Goal: Task Accomplishment & Management: Use online tool/utility

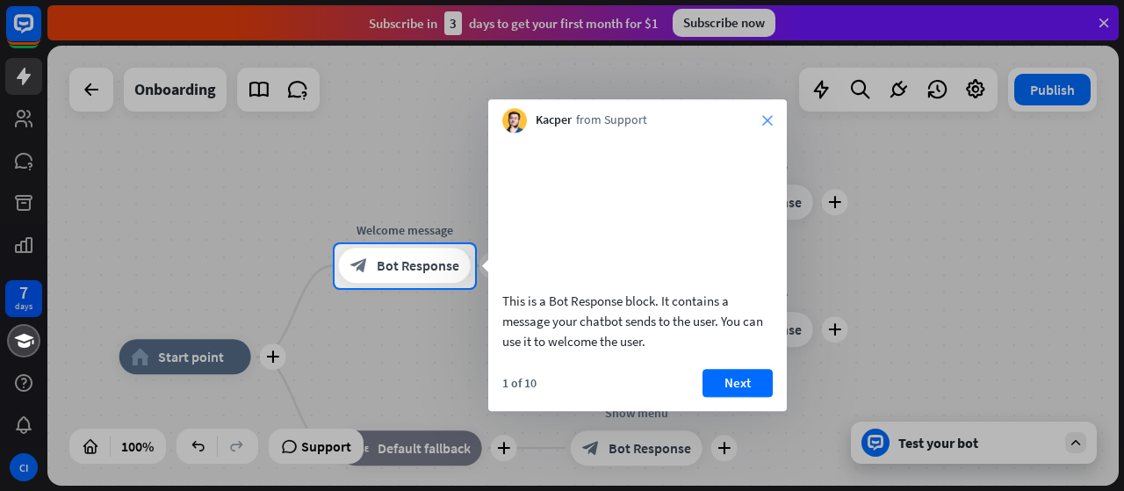
click at [767, 122] on icon "close" at bounding box center [767, 120] width 11 height 11
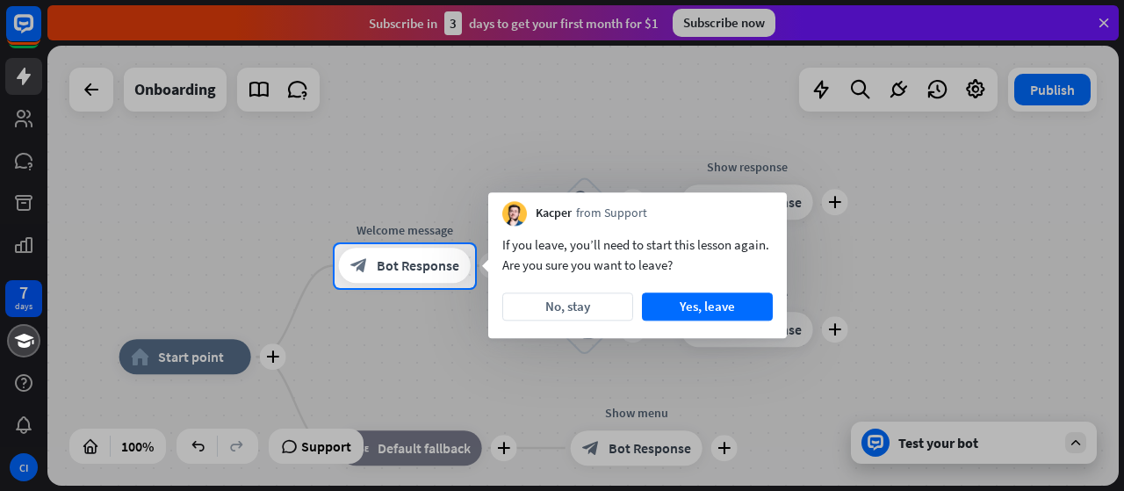
click at [119, 168] on div at bounding box center [562, 122] width 1124 height 244
click at [25, 470] on div at bounding box center [562, 390] width 1124 height 204
click at [972, 447] on div at bounding box center [562, 390] width 1124 height 204
click at [1087, 437] on div at bounding box center [562, 390] width 1124 height 204
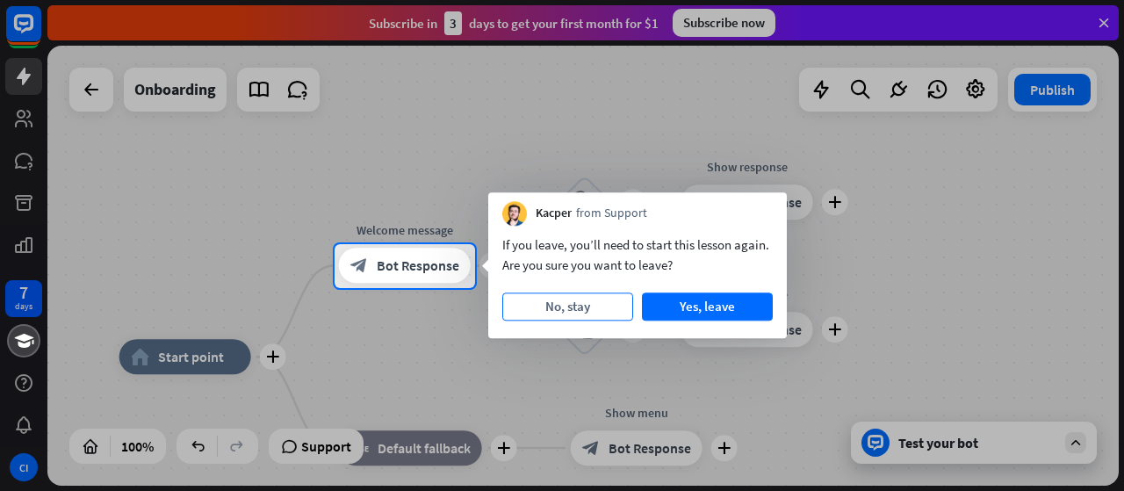
click at [603, 306] on button "No, stay" at bounding box center [567, 306] width 131 height 28
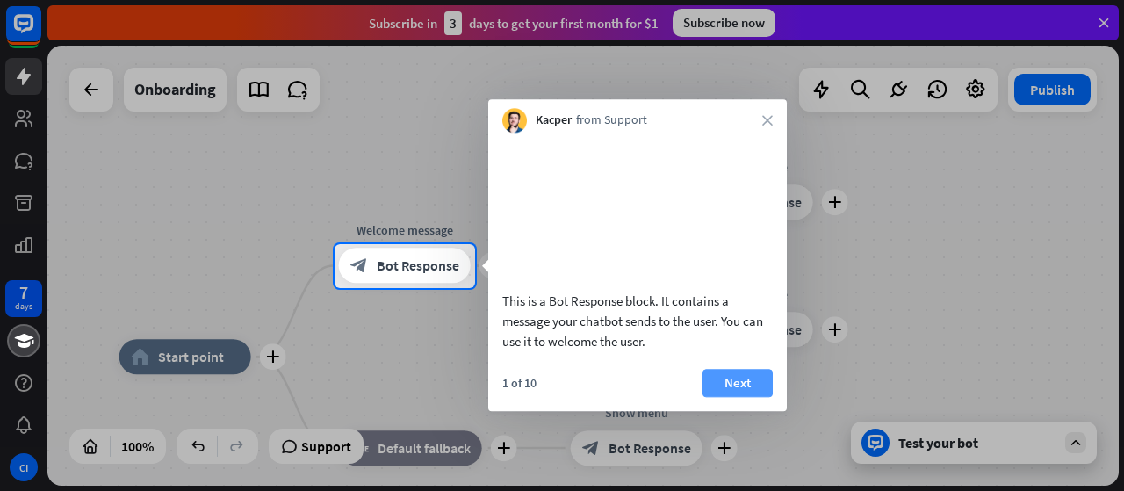
click at [722, 397] on button "Next" at bounding box center [737, 383] width 70 height 28
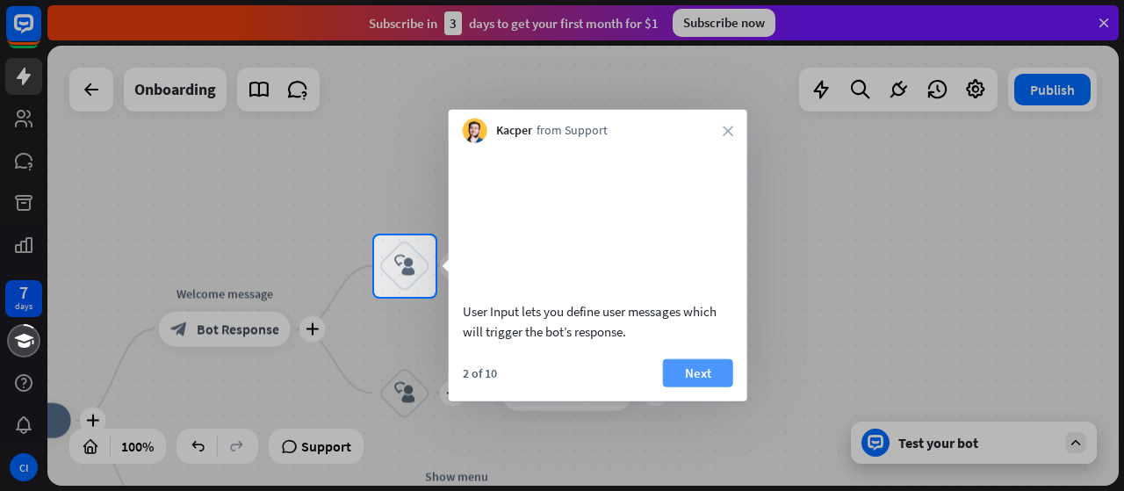
click at [688, 386] on button "Next" at bounding box center [698, 372] width 70 height 28
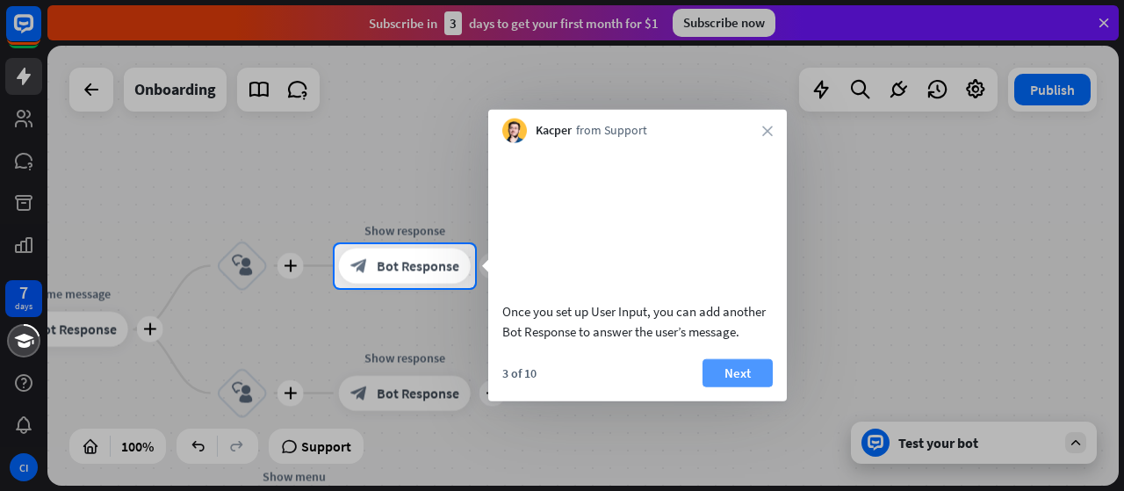
click at [721, 386] on button "Next" at bounding box center [737, 372] width 70 height 28
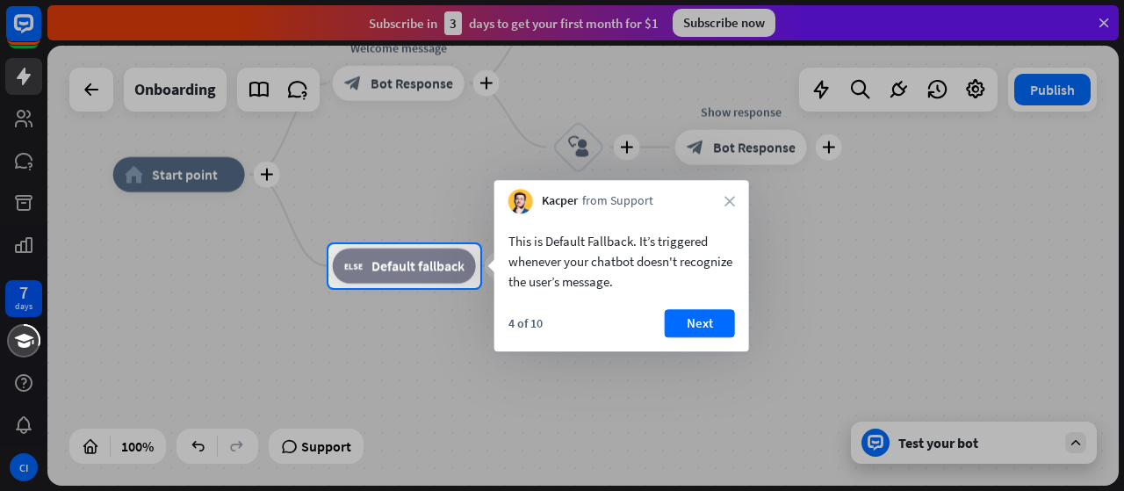
click at [22, 122] on div at bounding box center [562, 122] width 1124 height 244
click at [20, 169] on div at bounding box center [562, 122] width 1124 height 244
click at [703, 325] on button "Next" at bounding box center [700, 323] width 70 height 28
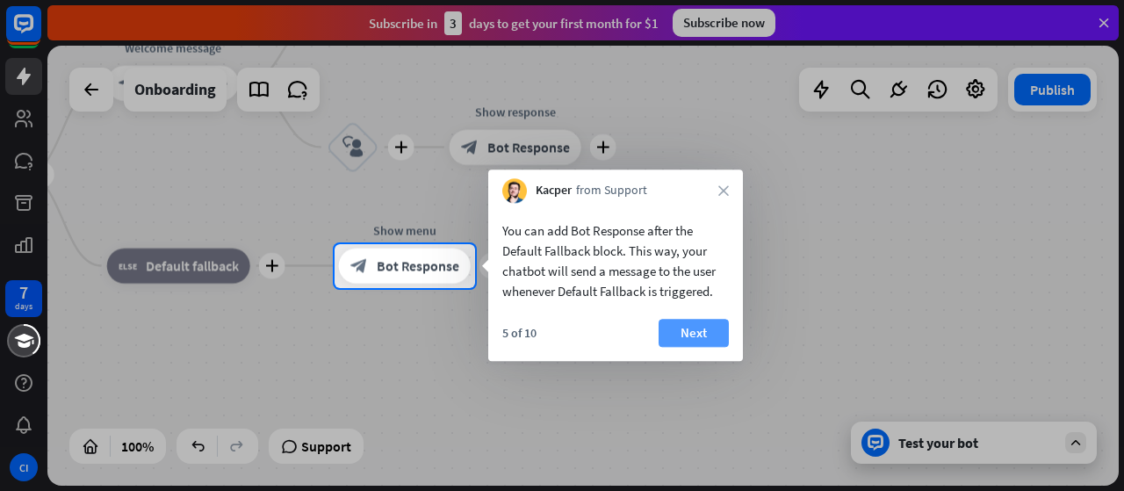
click at [706, 326] on button "Next" at bounding box center [694, 333] width 70 height 28
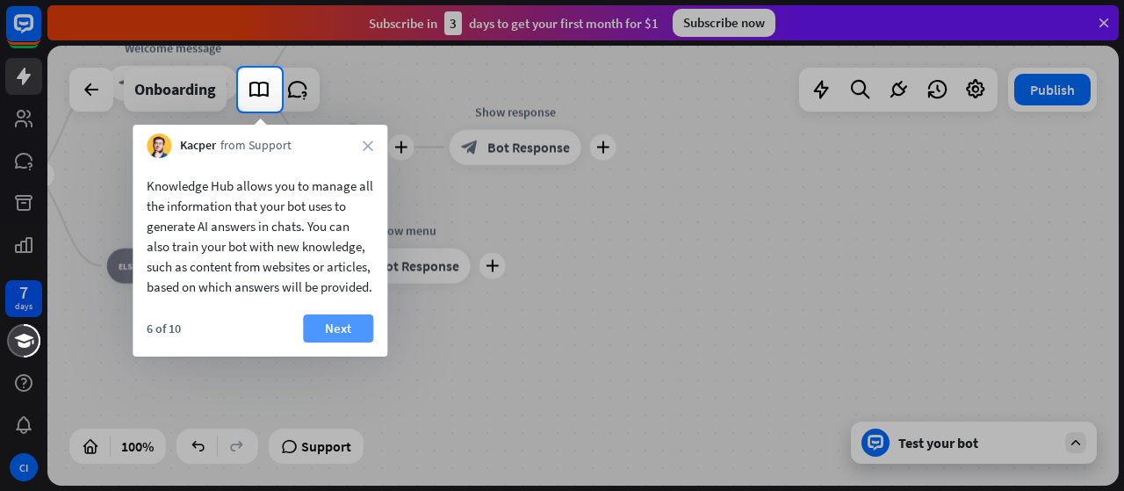
click at [333, 337] on button "Next" at bounding box center [338, 328] width 70 height 28
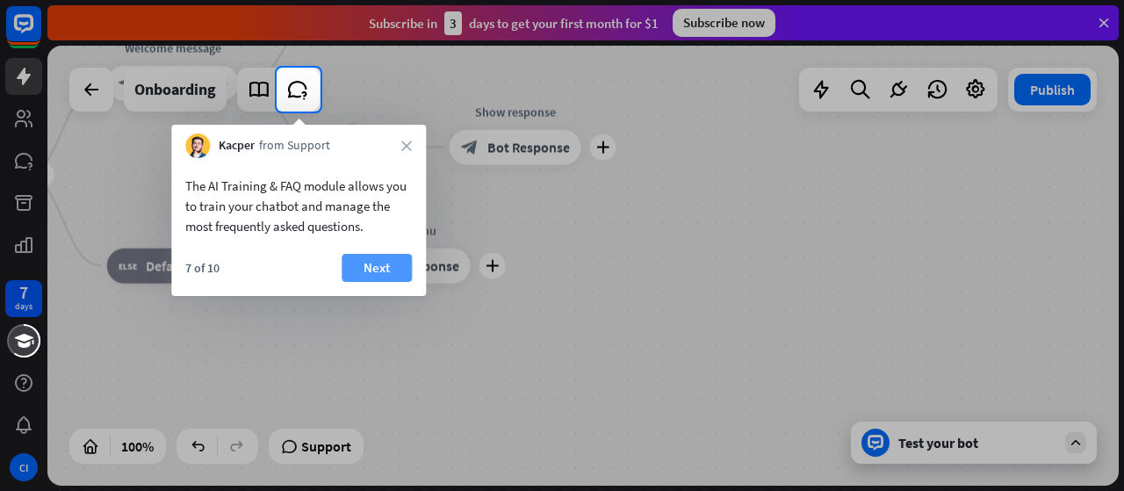
click at [382, 264] on button "Next" at bounding box center [377, 268] width 70 height 28
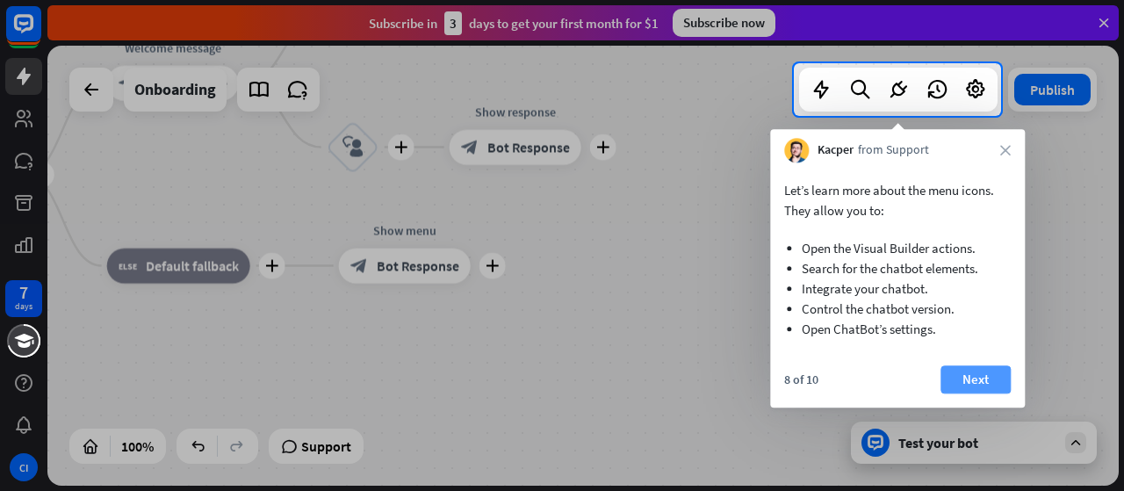
click at [974, 383] on button "Next" at bounding box center [975, 379] width 70 height 28
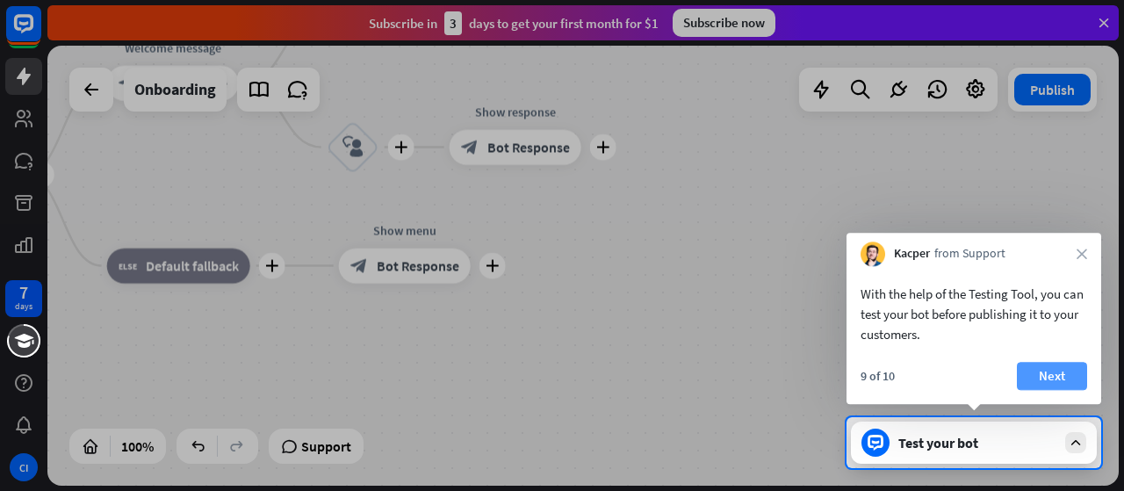
click at [1036, 368] on button "Next" at bounding box center [1052, 376] width 70 height 28
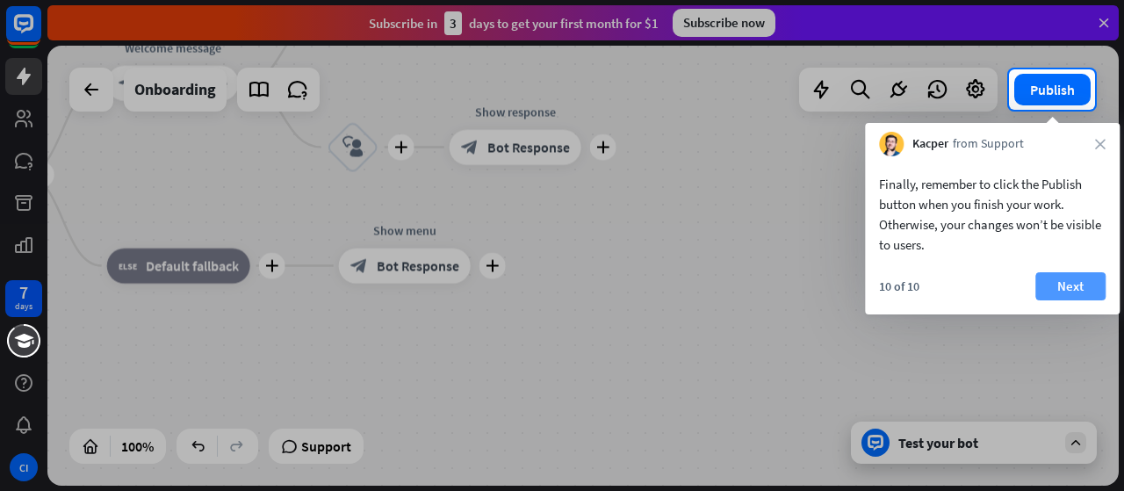
click at [1071, 287] on button "Next" at bounding box center [1070, 286] width 70 height 28
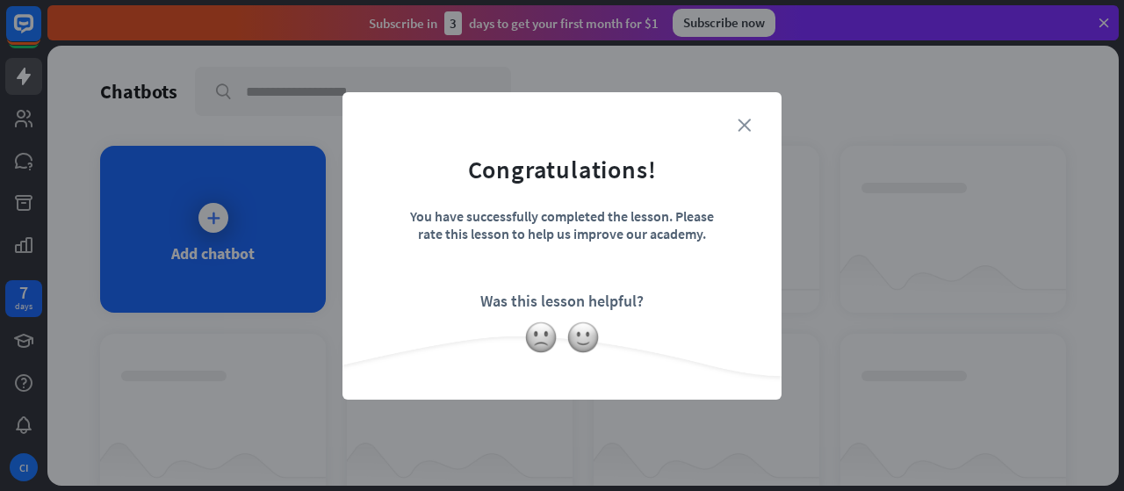
click at [750, 125] on icon "close" at bounding box center [744, 125] width 13 height 13
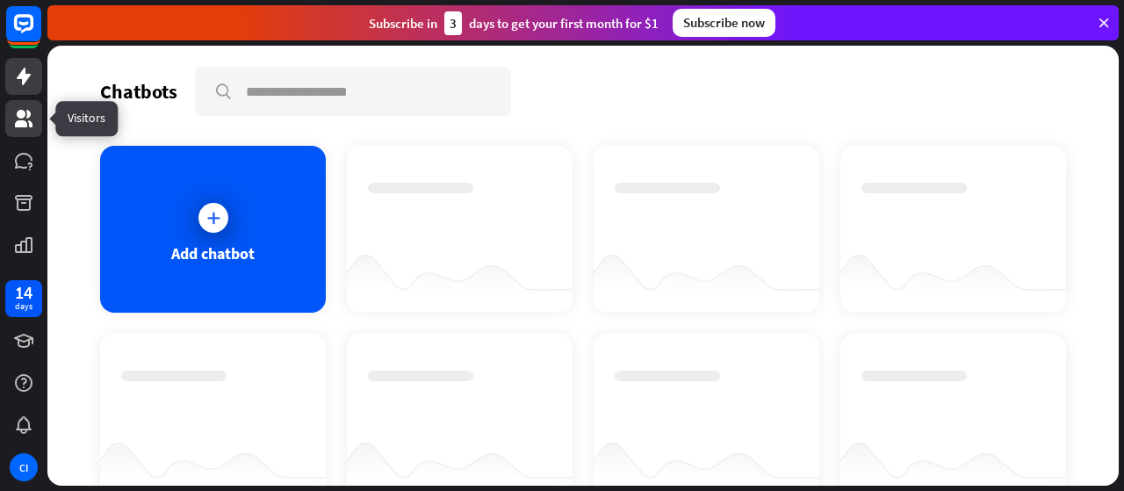
click at [28, 127] on icon at bounding box center [23, 118] width 21 height 21
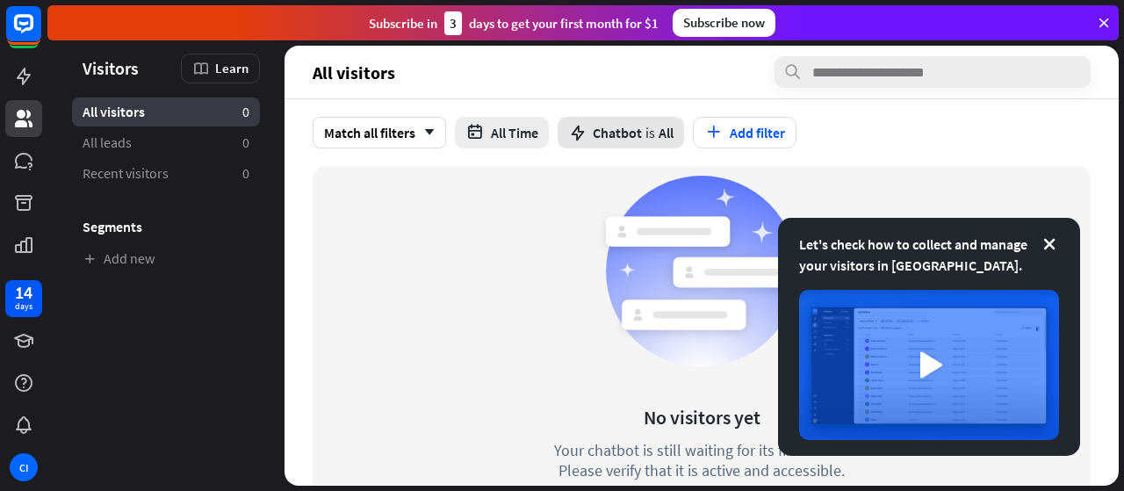
click at [604, 138] on span "Chatbot" at bounding box center [617, 133] width 49 height 18
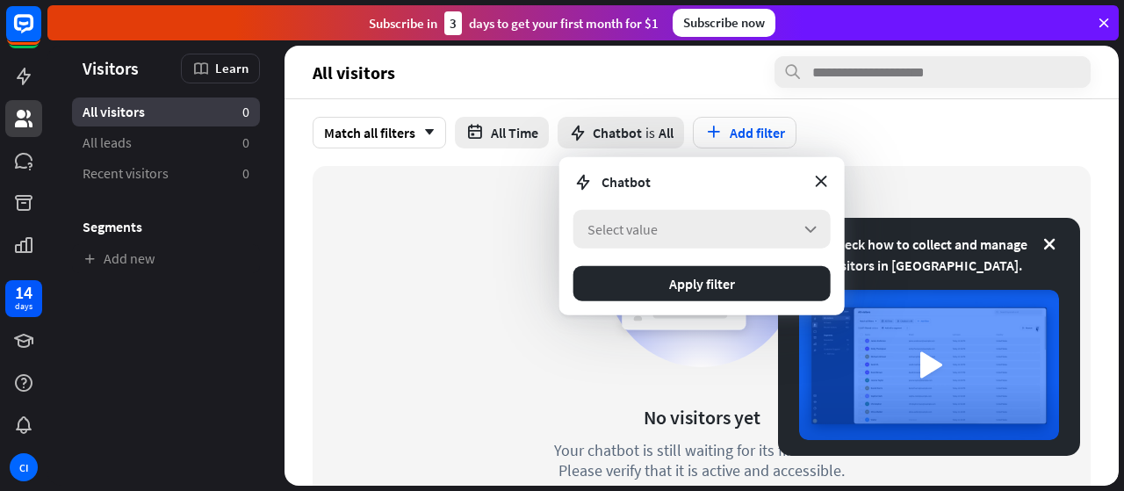
click at [615, 227] on span "Select value" at bounding box center [622, 229] width 70 height 18
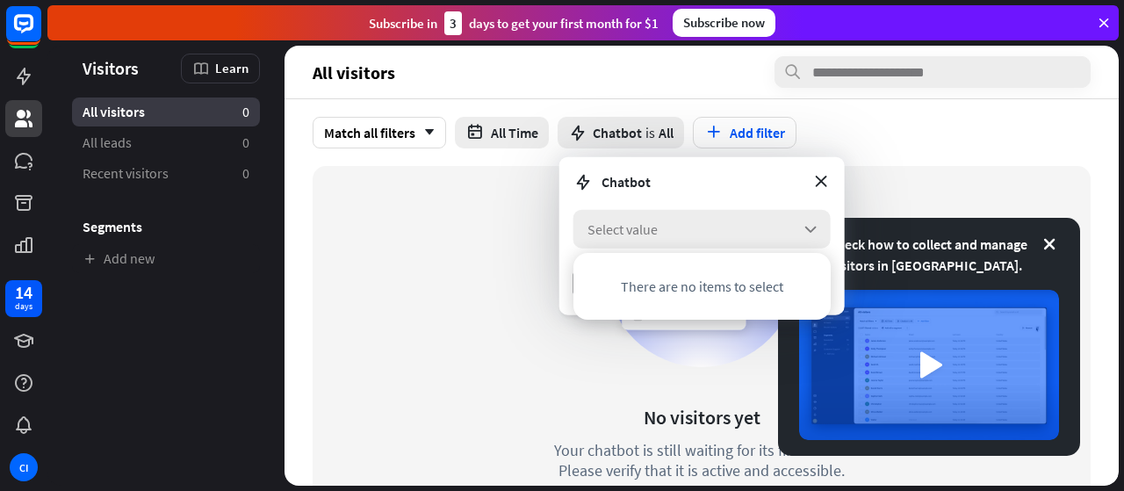
click at [615, 227] on span "Select value" at bounding box center [622, 229] width 70 height 18
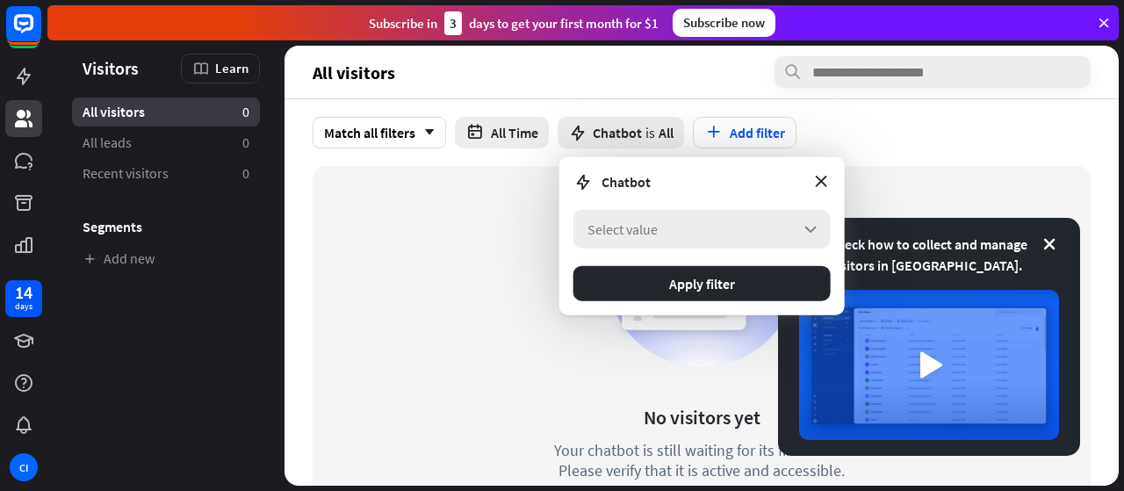
click at [615, 227] on span "Select value" at bounding box center [622, 229] width 70 height 18
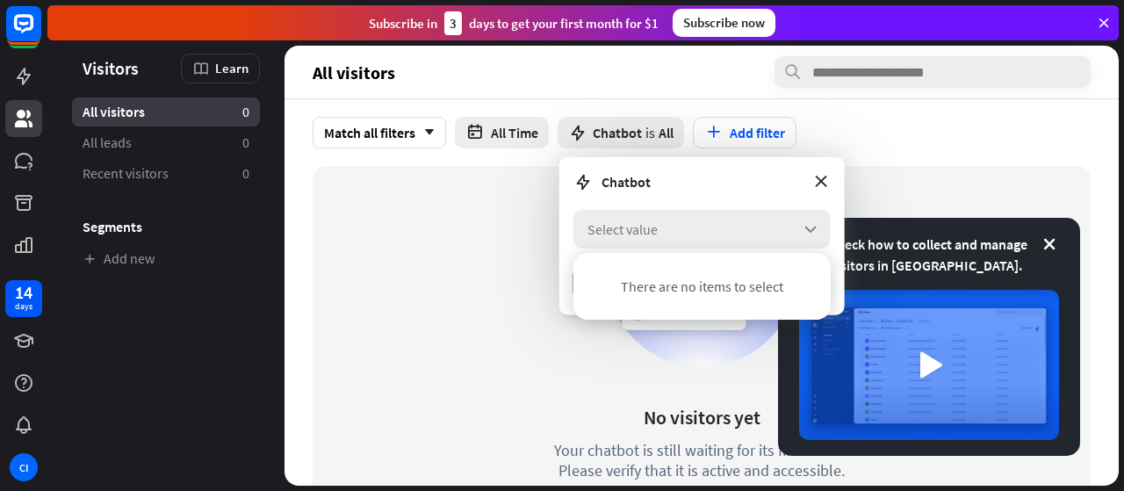
click at [615, 227] on span "Select value" at bounding box center [622, 229] width 70 height 18
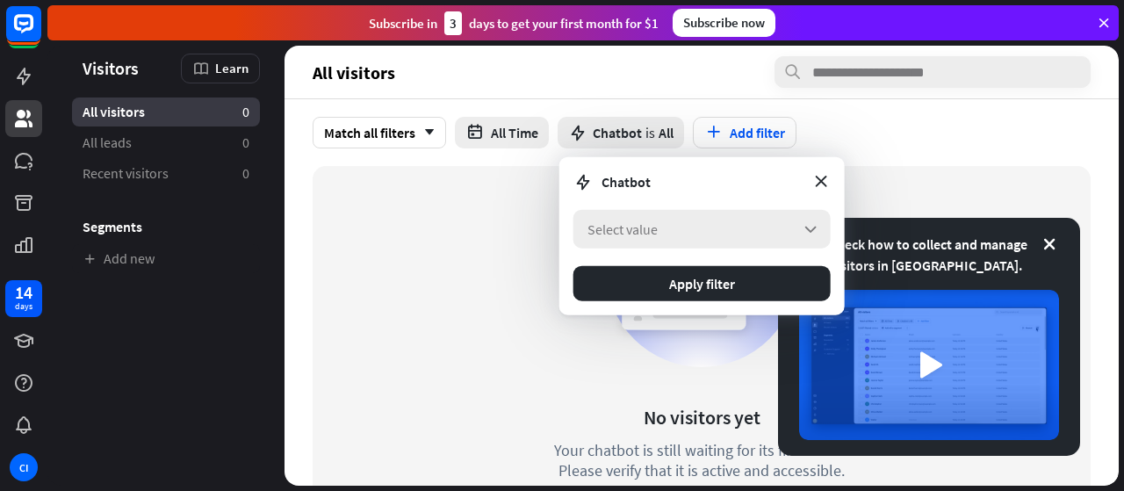
click at [615, 227] on span "Select value" at bounding box center [622, 229] width 70 height 18
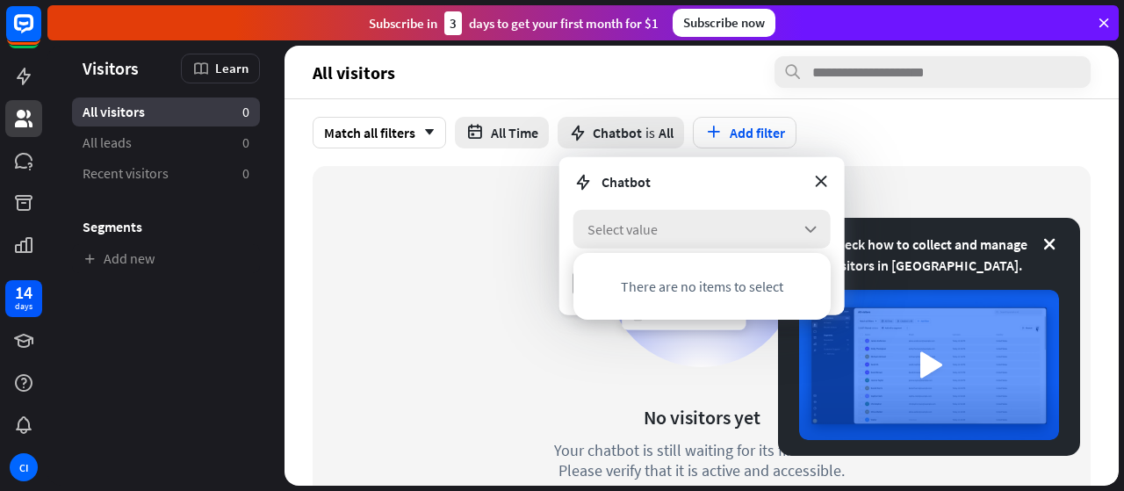
click at [602, 233] on span "Select value" at bounding box center [622, 229] width 70 height 18
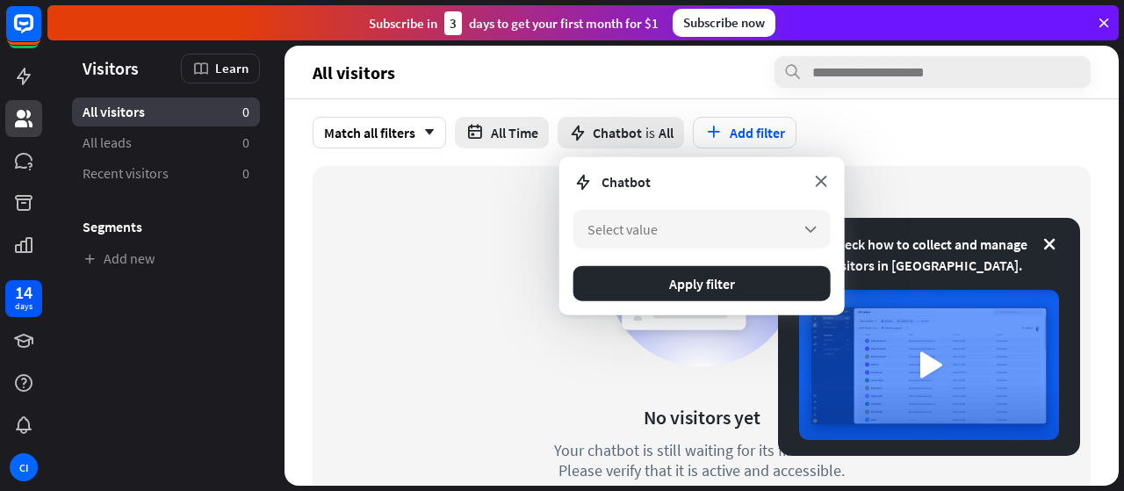
click at [818, 184] on icon at bounding box center [820, 180] width 19 height 19
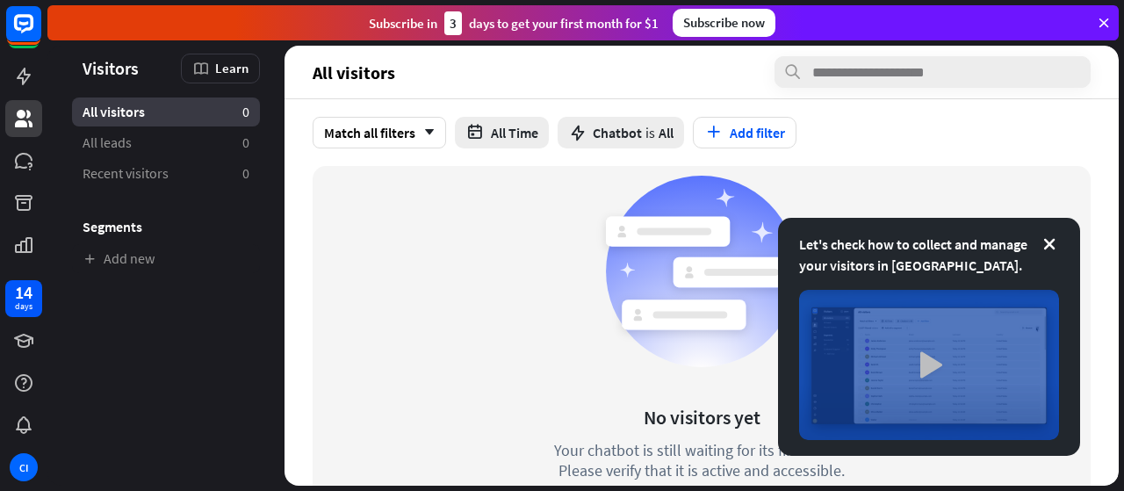
click at [927, 364] on img at bounding box center [929, 365] width 260 height 150
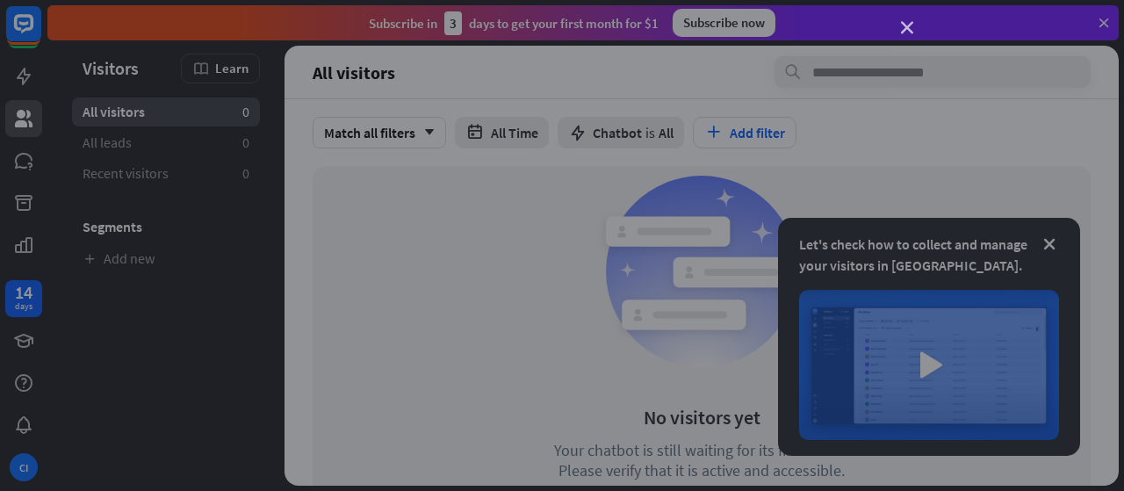
click at [904, 24] on icon "close" at bounding box center [907, 28] width 12 height 12
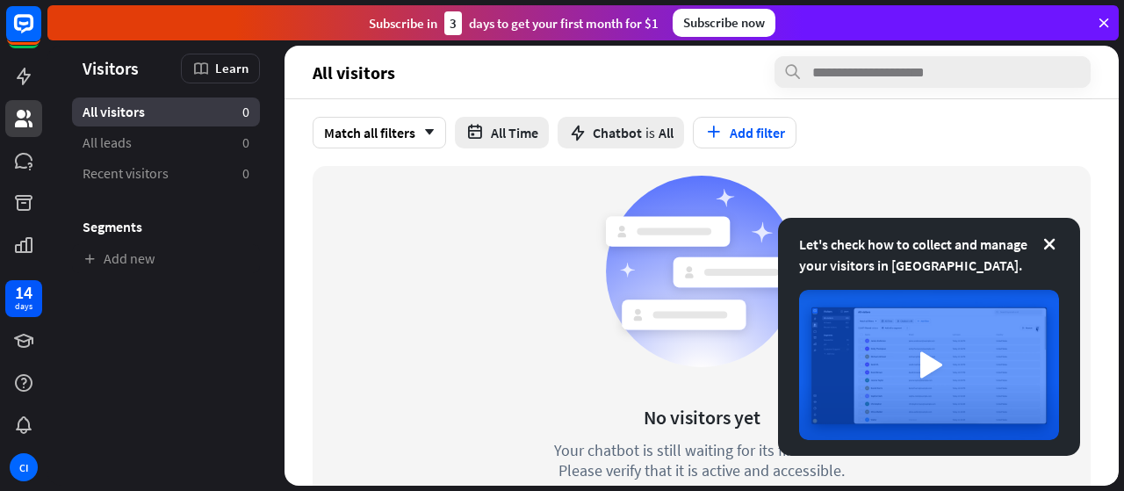
click at [1107, 24] on icon at bounding box center [1104, 23] width 16 height 16
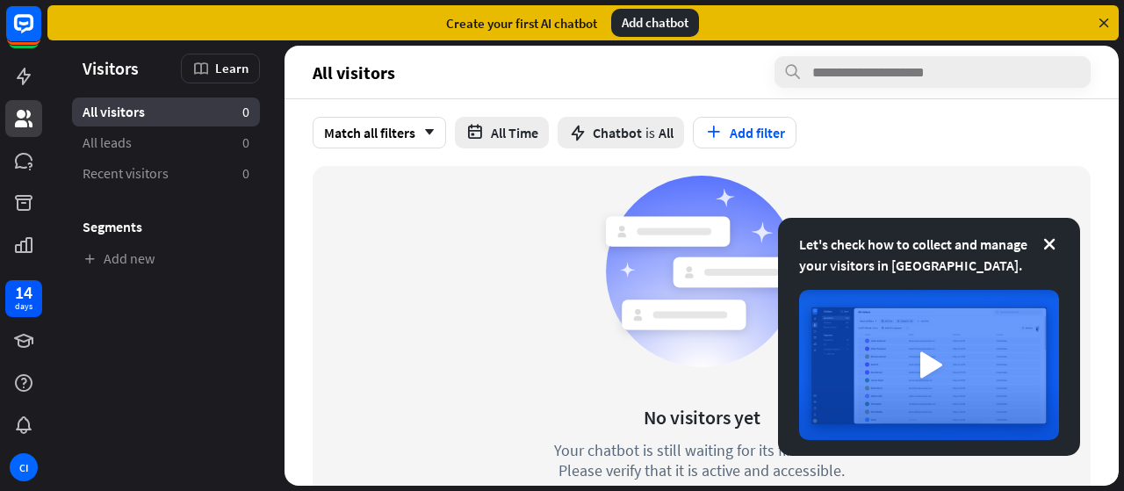
click at [671, 13] on div "Add chatbot" at bounding box center [655, 23] width 88 height 28
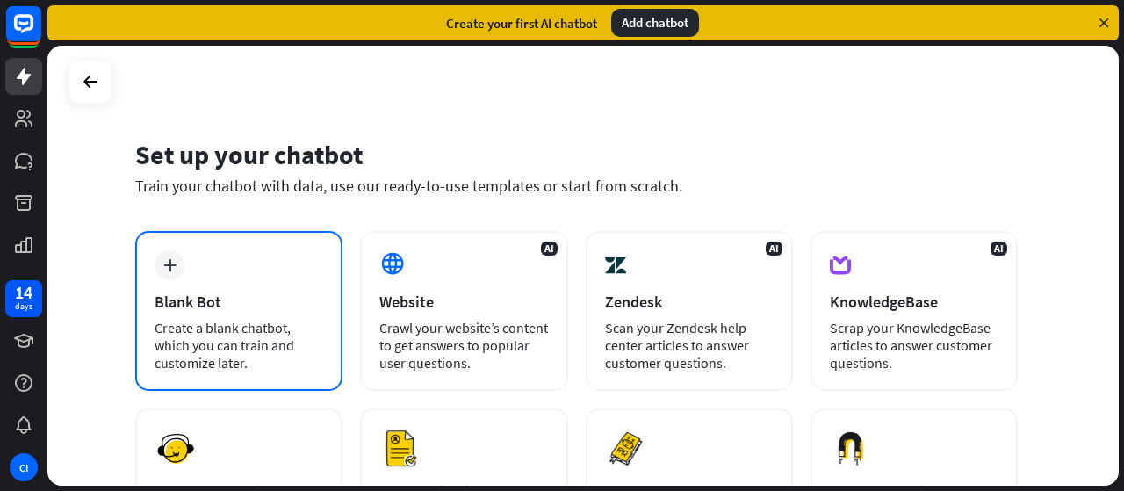
click at [272, 280] on div "plus Blank Bot Create a blank chatbot, which you can train and customize later." at bounding box center [238, 311] width 207 height 160
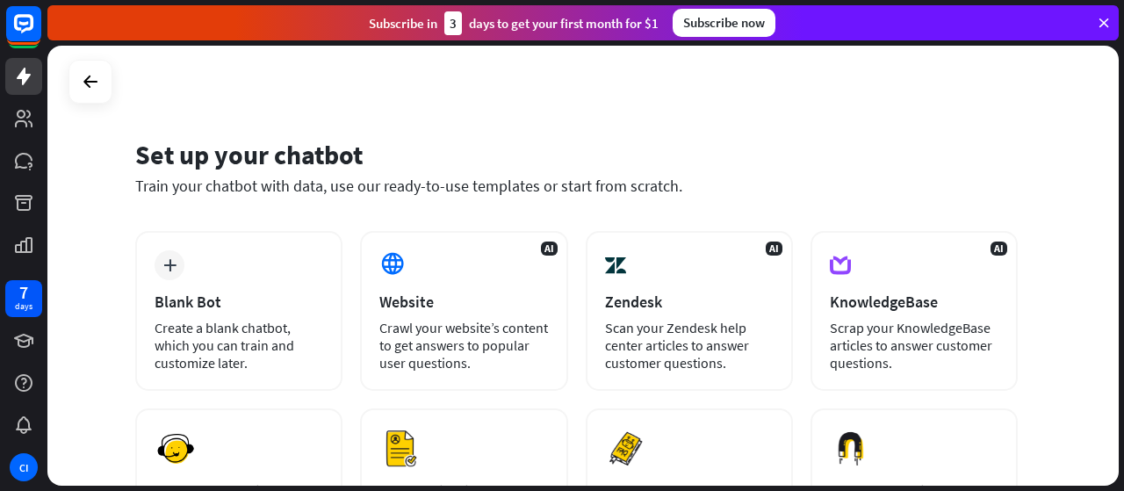
click at [67, 271] on div "Set up your chatbot Train your chatbot with data, use our ready-to-use template…" at bounding box center [582, 266] width 1071 height 440
click at [19, 163] on icon at bounding box center [24, 161] width 18 height 16
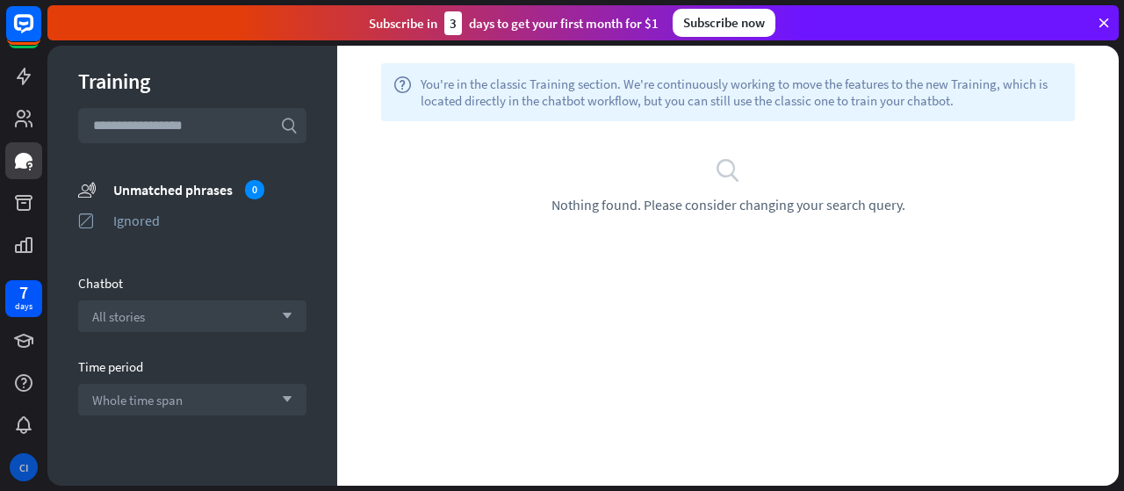
click at [31, 459] on div "CI" at bounding box center [24, 467] width 28 height 28
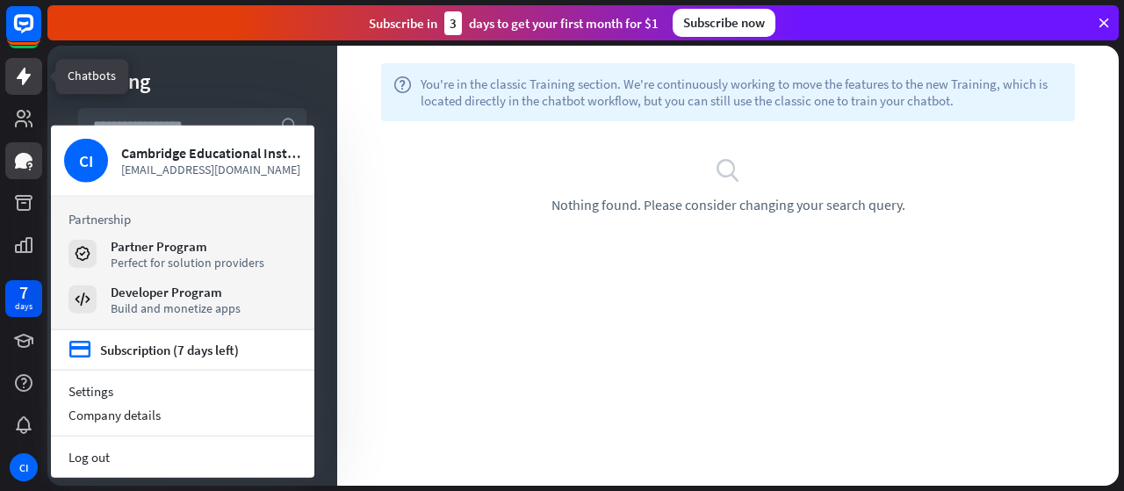
click at [27, 70] on icon at bounding box center [23, 76] width 21 height 21
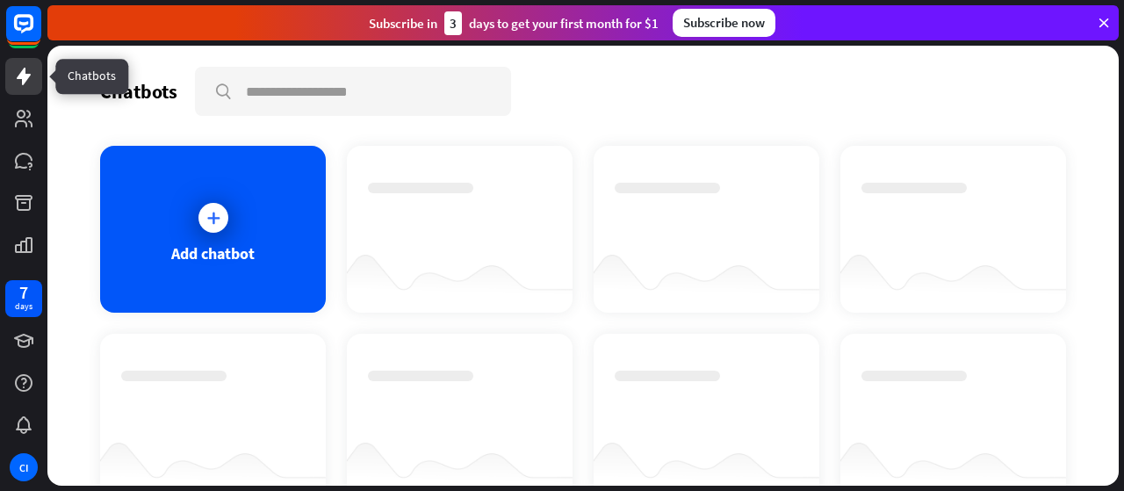
click at [25, 82] on icon at bounding box center [24, 77] width 14 height 18
